Goal: Check status: Check status

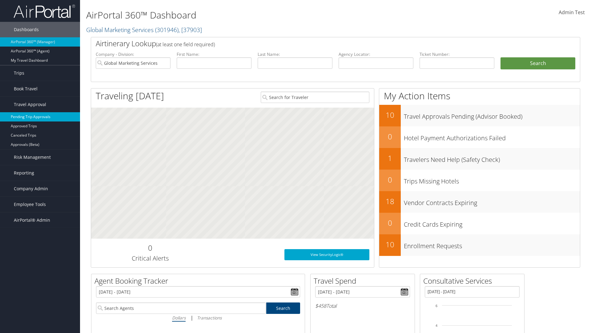
click at [40, 117] on link "Pending Trip Approvals" at bounding box center [40, 116] width 80 height 9
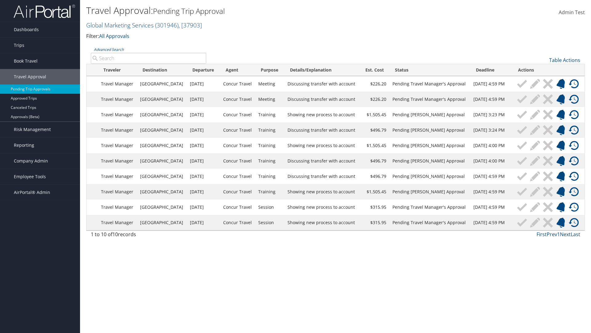
click at [109, 49] on link "Advanced Search" at bounding box center [109, 49] width 30 height 5
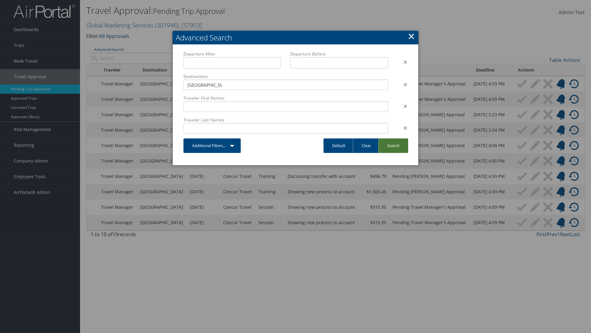
type input "[GEOGRAPHIC_DATA]"
click at [393, 145] on link "Search" at bounding box center [393, 145] width 30 height 14
type input "[GEOGRAPHIC_DATA]"
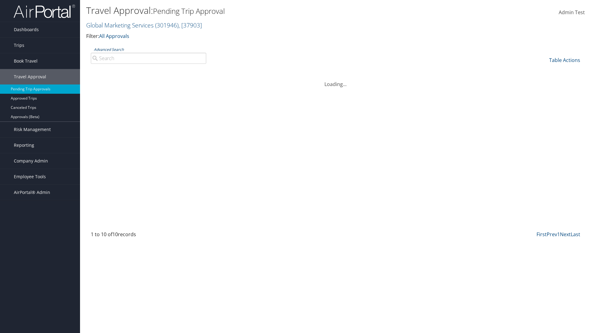
click at [109, 49] on link "Advanced Search" at bounding box center [109, 49] width 30 height 5
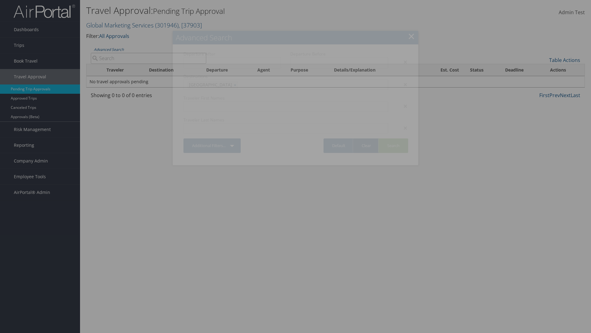
click at [366, 145] on link "Clear" at bounding box center [366, 145] width 27 height 14
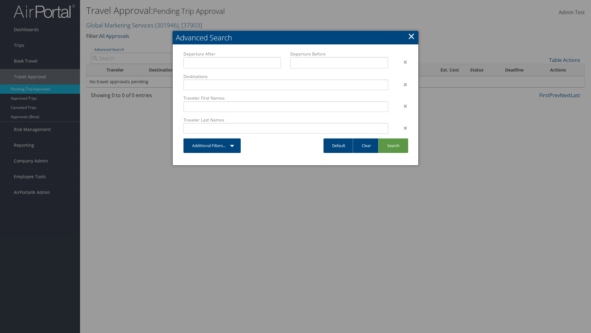
click at [411, 36] on link "×" at bounding box center [411, 36] width 7 height 12
